Goal: Task Accomplishment & Management: Use online tool/utility

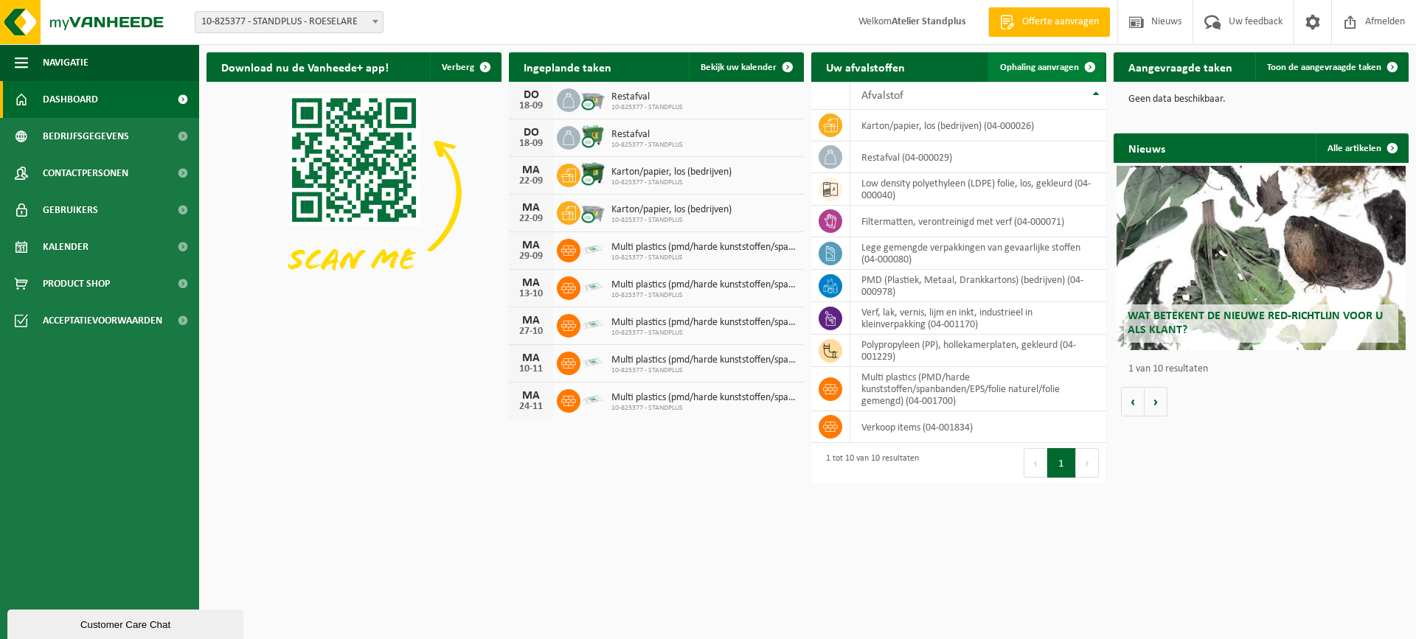
click at [1026, 72] on span "Ophaling aanvragen" at bounding box center [1039, 68] width 79 height 10
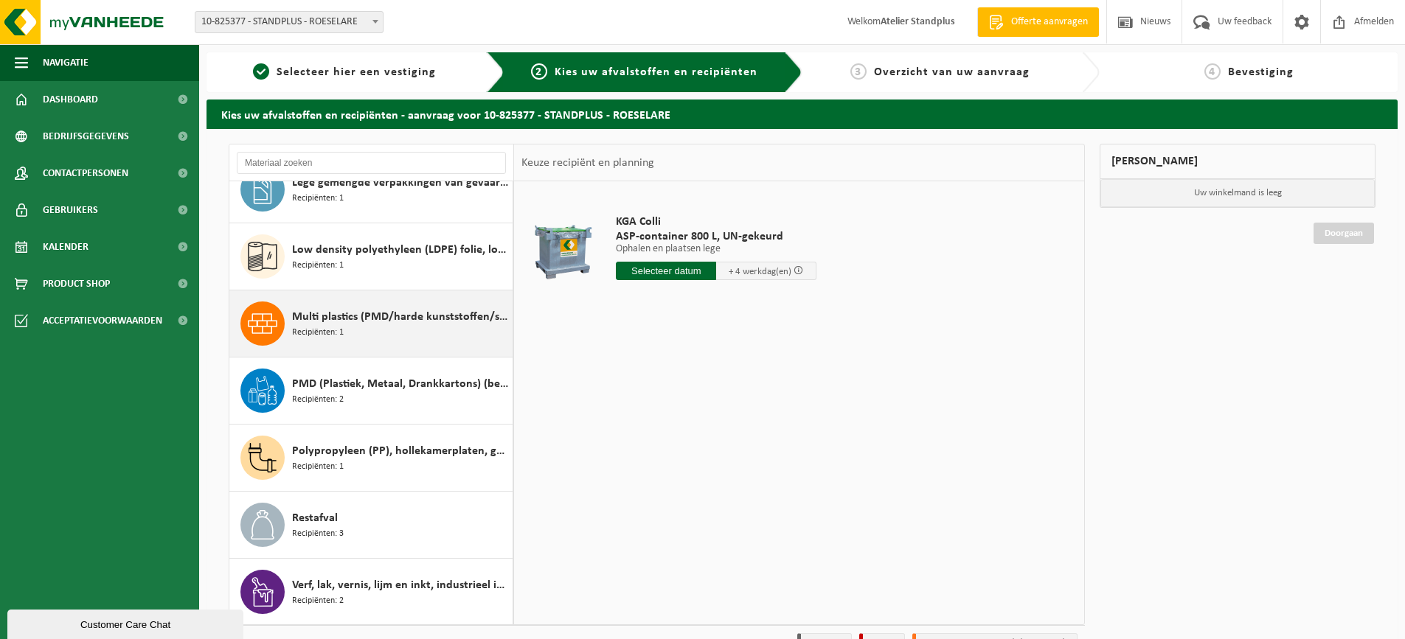
scroll to position [160, 0]
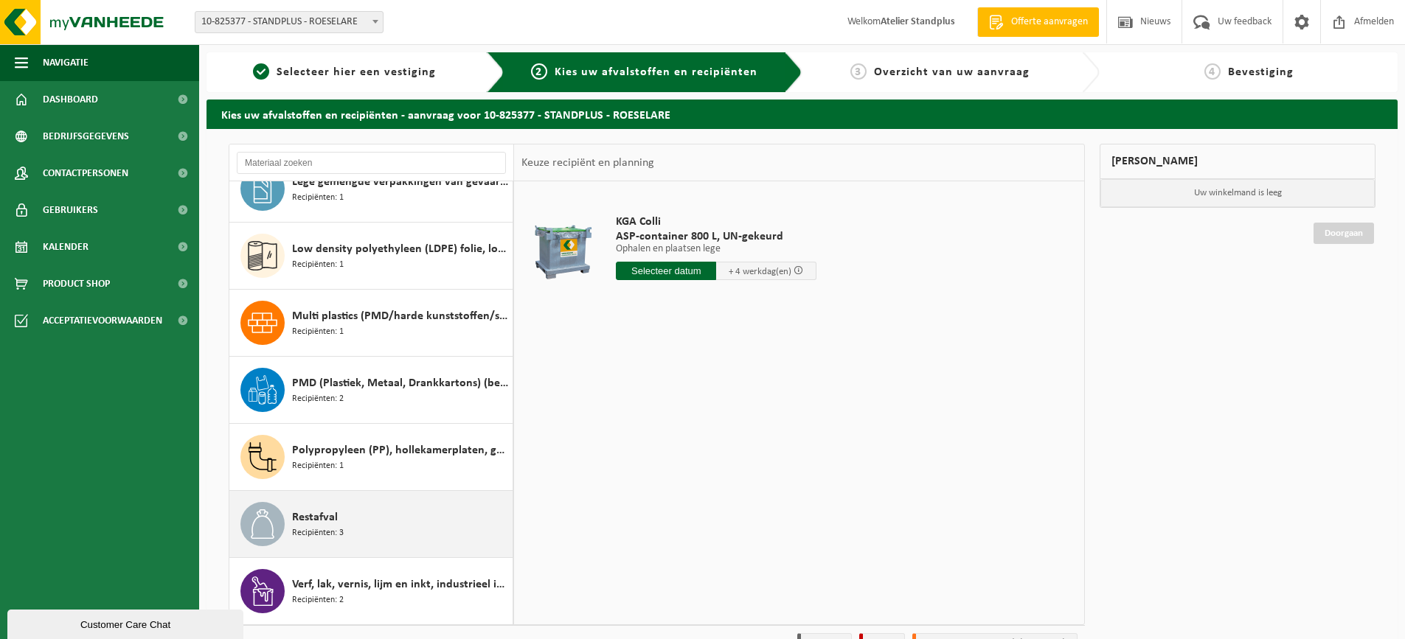
click at [418, 518] on div "Restafval Recipiënten: 3" at bounding box center [400, 524] width 217 height 44
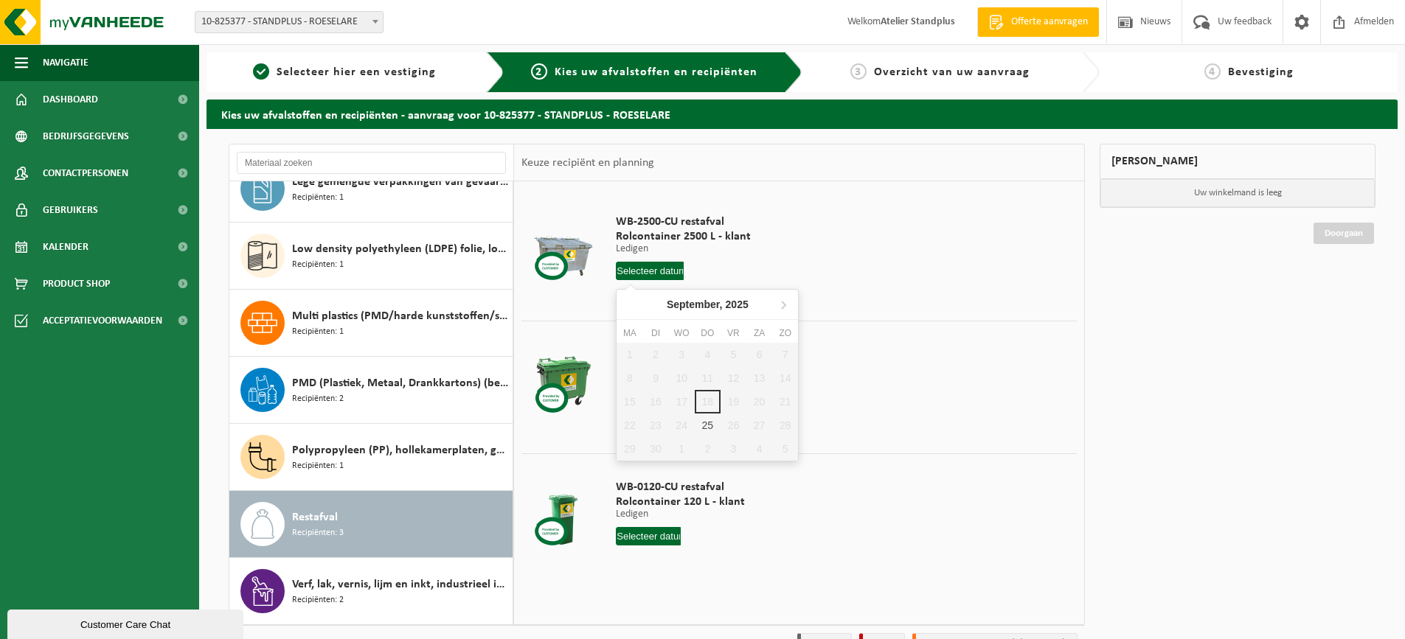
click at [668, 272] on input "text" at bounding box center [650, 271] width 68 height 18
click at [710, 428] on div "25" at bounding box center [708, 426] width 26 height 24
type input "Van [DATE]"
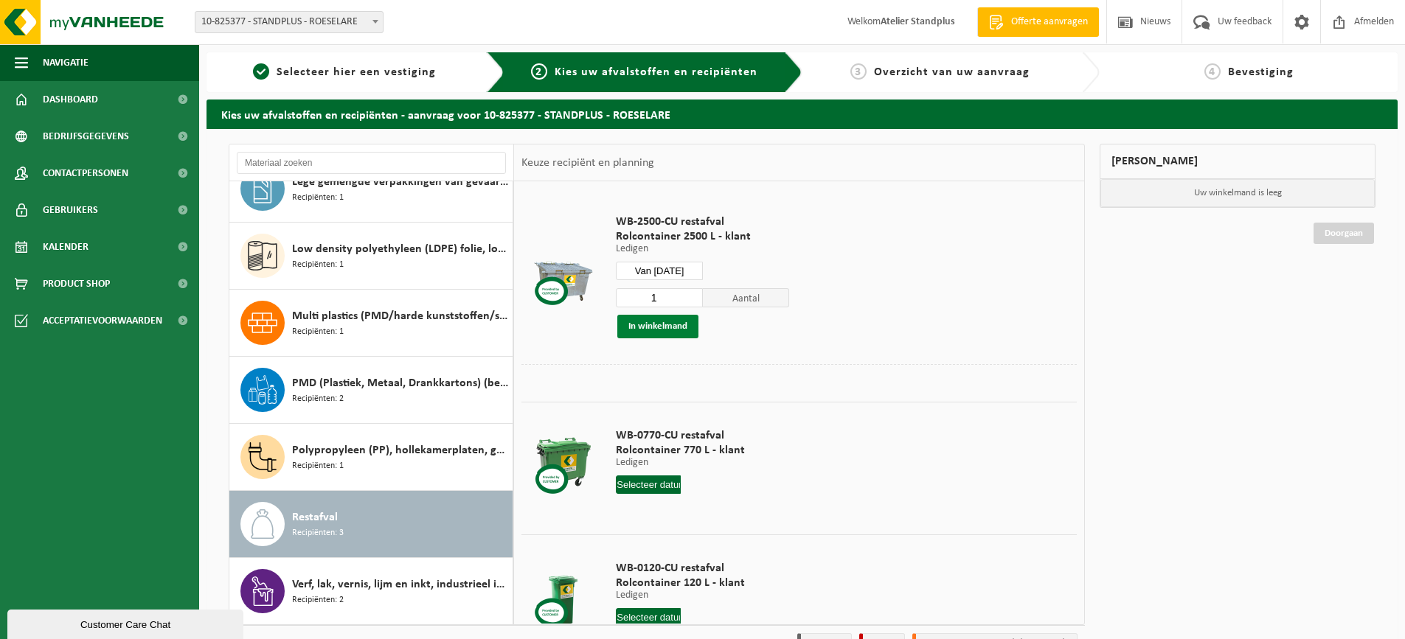
click at [684, 335] on button "In winkelmand" at bounding box center [657, 327] width 81 height 24
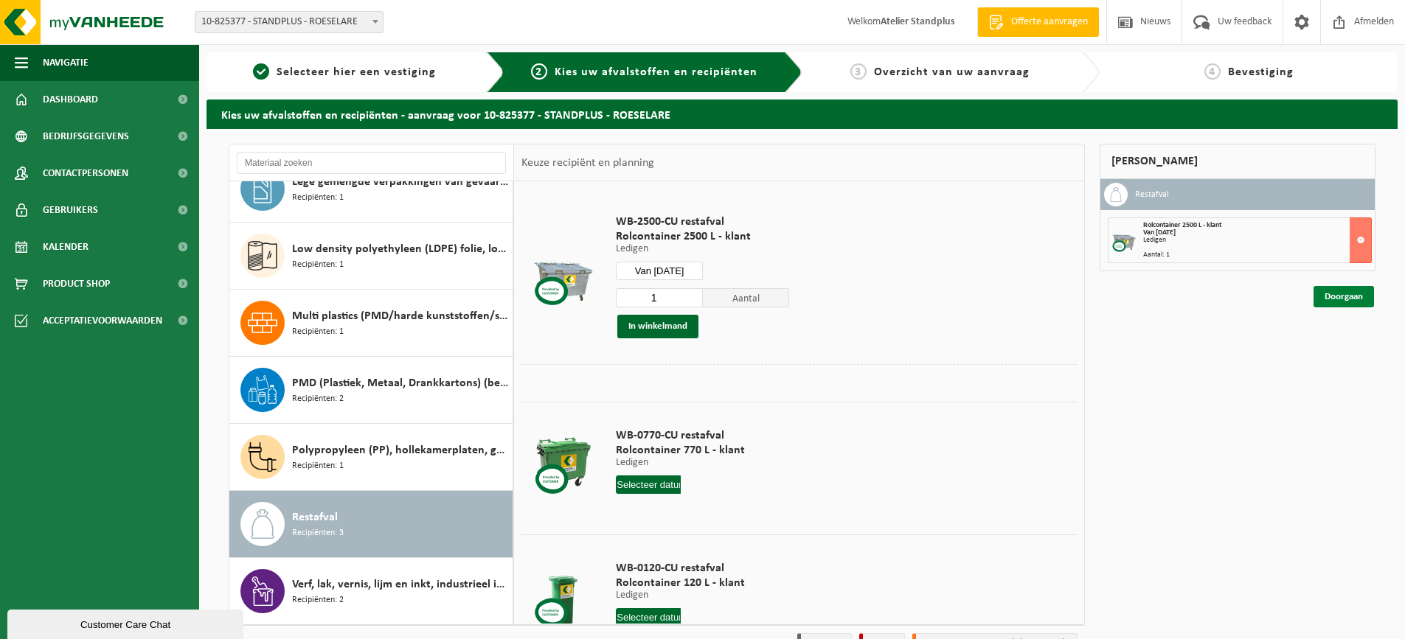
click at [1334, 301] on link "Doorgaan" at bounding box center [1343, 296] width 60 height 21
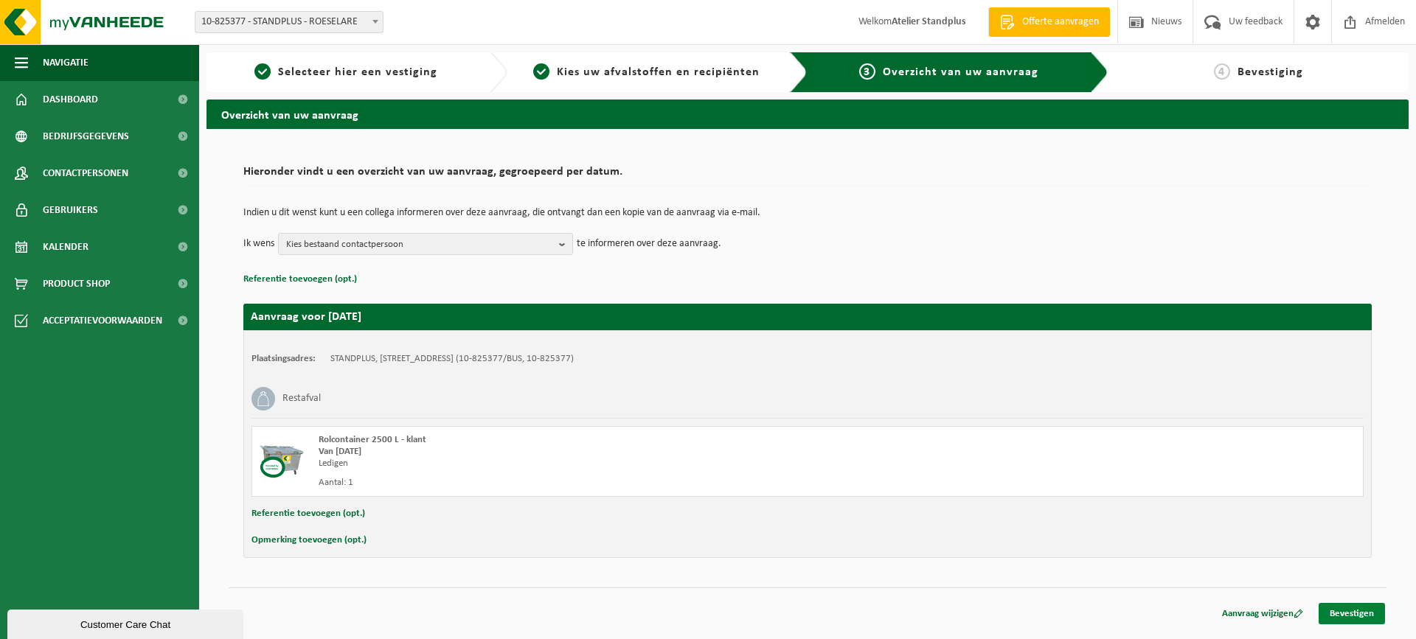
click at [1328, 620] on link "Bevestigen" at bounding box center [1352, 613] width 66 height 21
